Goal: Find specific page/section: Find specific page/section

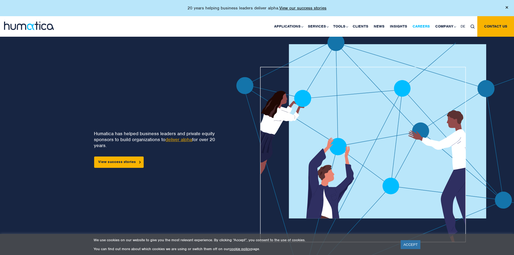
click at [422, 23] on link "Careers" at bounding box center [421, 26] width 23 height 21
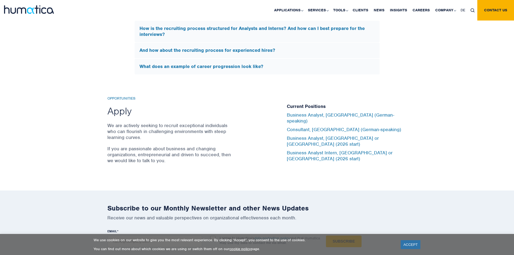
scroll to position [1718, 0]
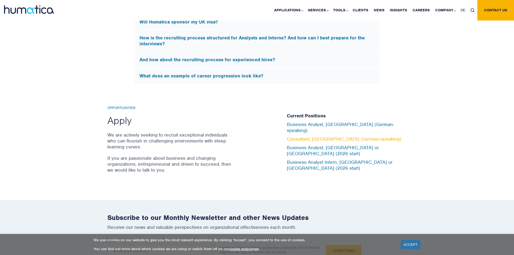
click at [334, 138] on link "Consultant, Munich (German-speaking)" at bounding box center [344, 139] width 114 height 6
